Goal: Task Accomplishment & Management: Use online tool/utility

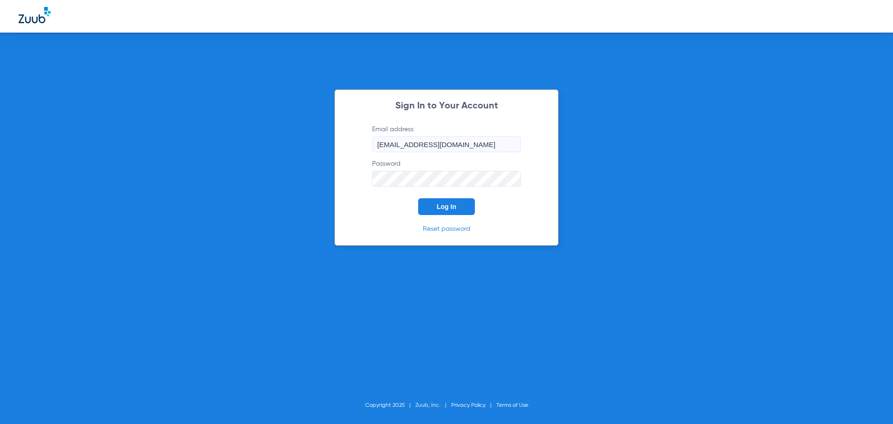
click at [462, 207] on button "Log In" at bounding box center [446, 206] width 57 height 17
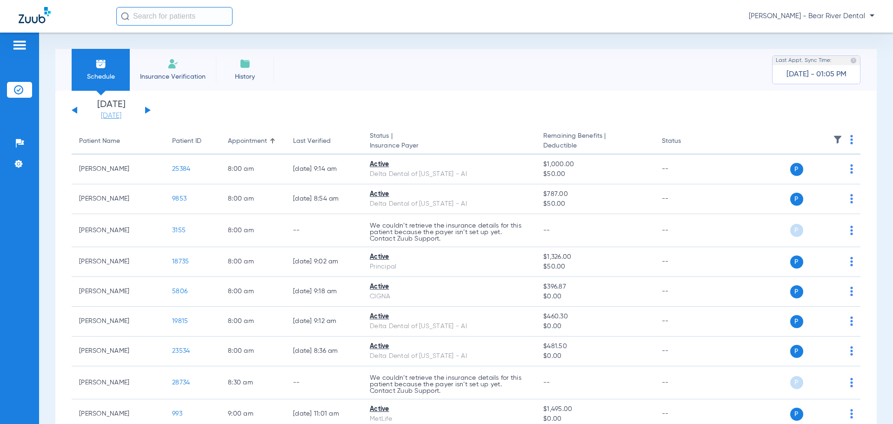
click at [122, 114] on link "[DATE]" at bounding box center [111, 115] width 56 height 9
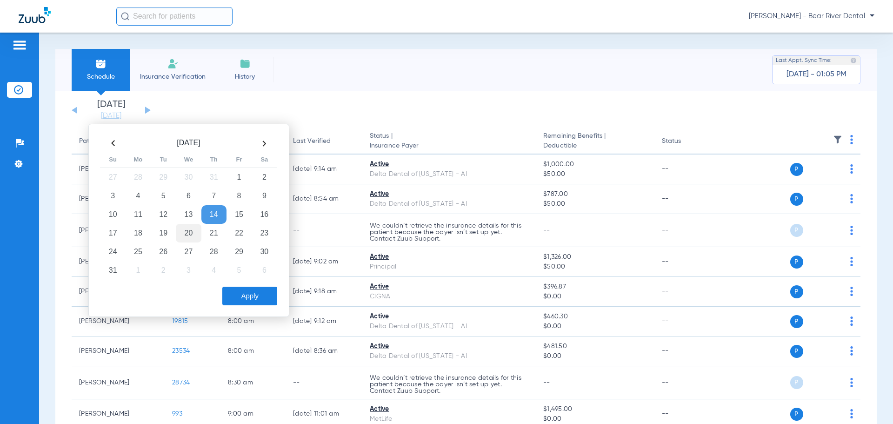
click at [184, 233] on td "20" at bounding box center [188, 233] width 25 height 19
click at [238, 290] on button "Apply" at bounding box center [249, 295] width 55 height 19
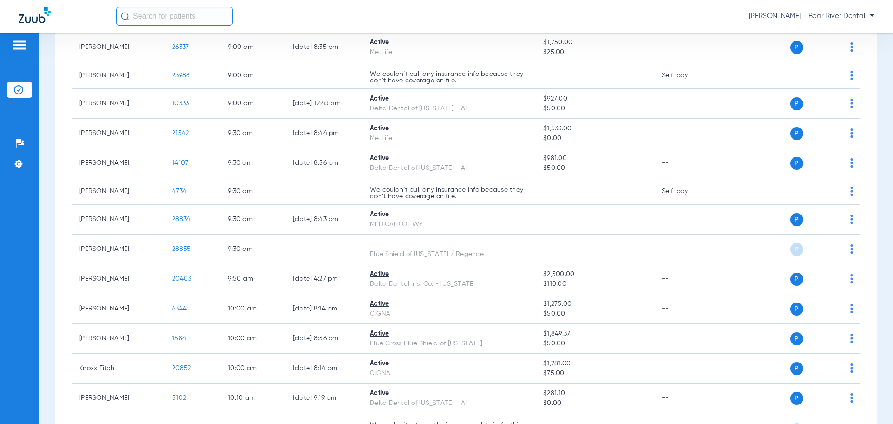
scroll to position [418, 0]
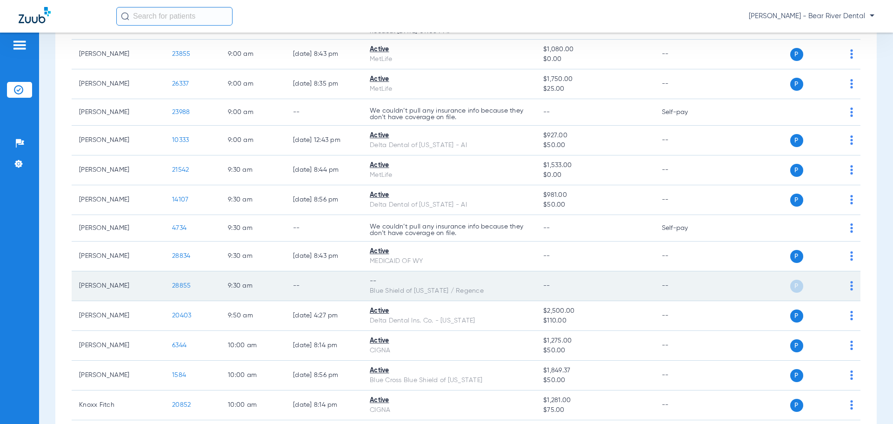
click at [176, 286] on span "28855" at bounding box center [181, 285] width 19 height 7
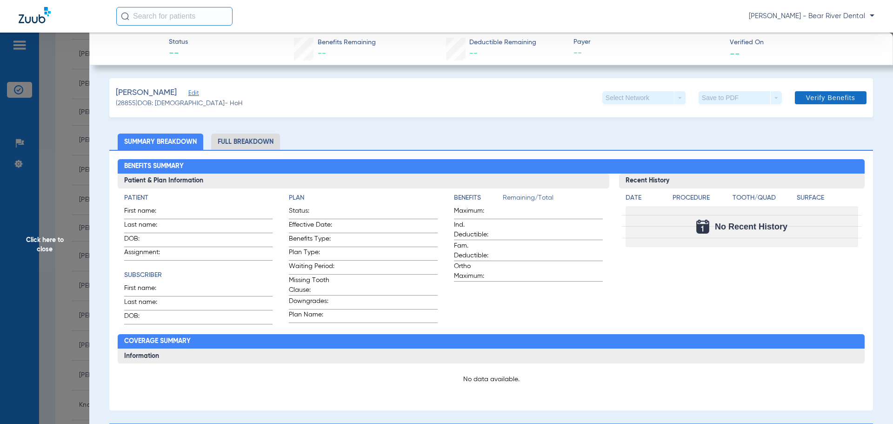
click at [838, 96] on span "Verify Benefits" at bounding box center [830, 97] width 49 height 7
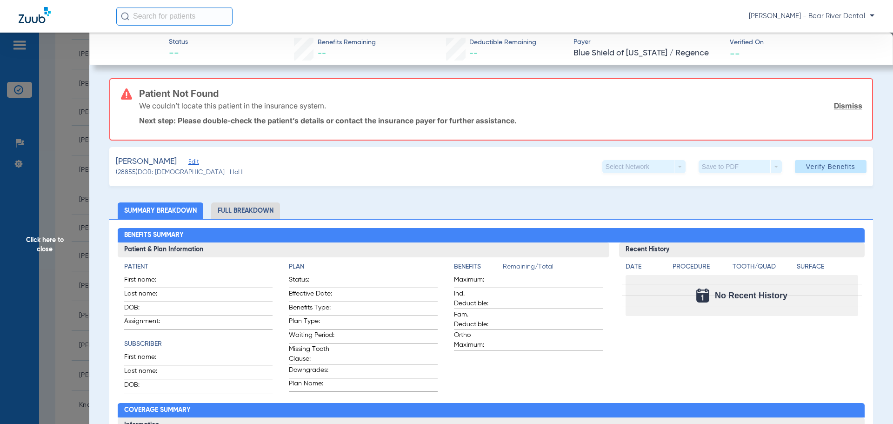
click at [188, 163] on span "Edit" at bounding box center [192, 163] width 8 height 9
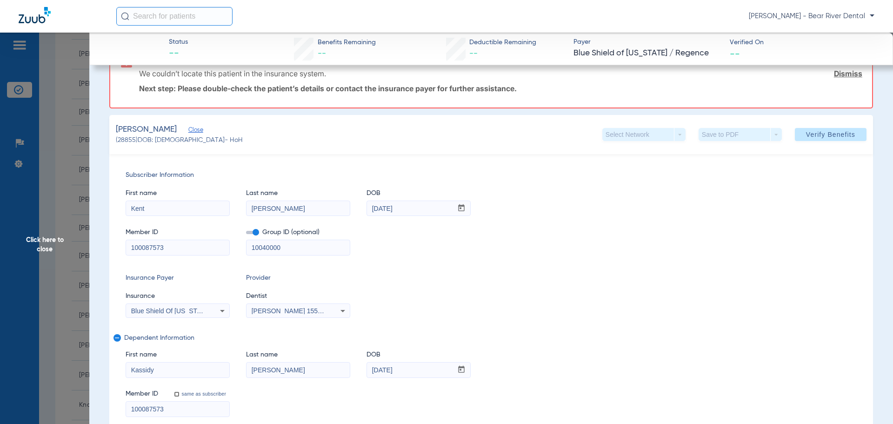
scroll to position [46, 0]
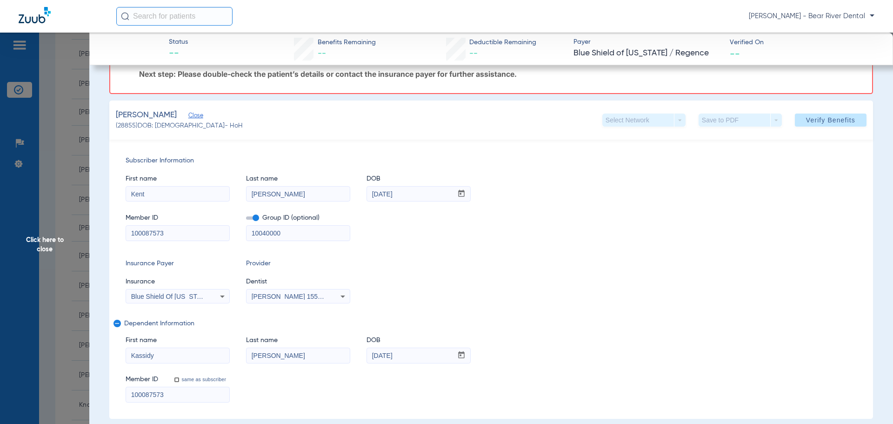
click at [256, 219] on span at bounding box center [252, 217] width 13 height 3
click at [246, 219] on input "checkbox" at bounding box center [246, 219] width 0 height 0
